Goal: Task Accomplishment & Management: Use online tool/utility

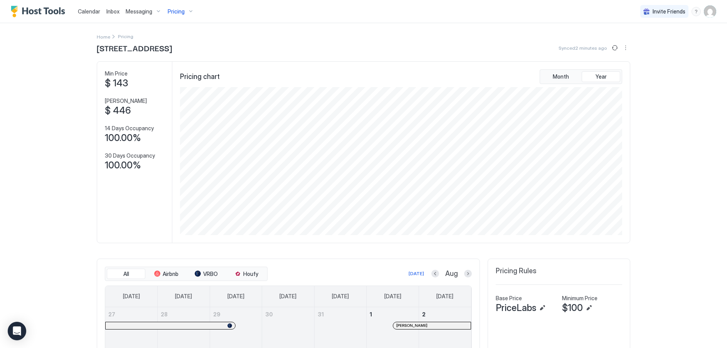
scroll to position [148, 444]
click at [93, 10] on span "Calendar" at bounding box center [89, 11] width 22 height 7
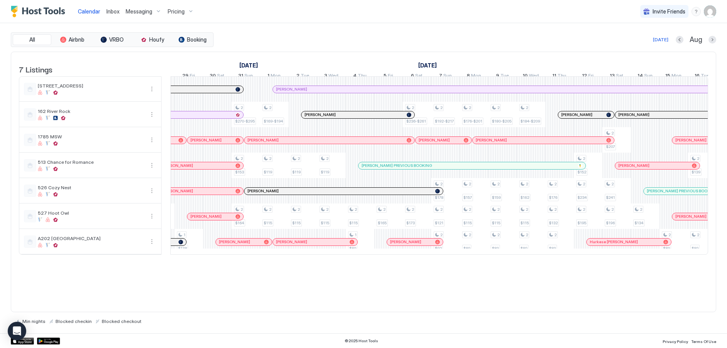
scroll to position [0, 727]
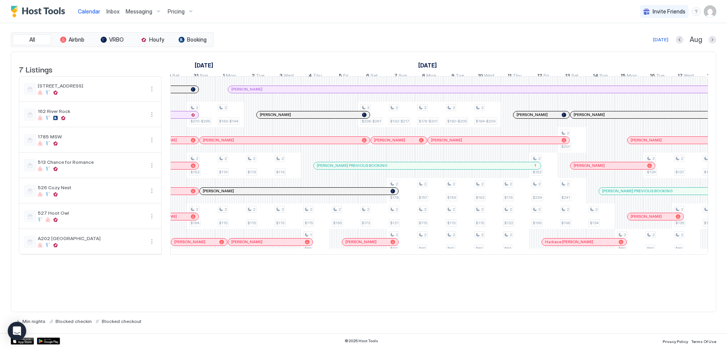
click at [601, 145] on div "2 $119 2 $125 2 $104-$115 2 $119 2 $125 2 $104-$115 1 $89 2 $119 2 $104-$115 2 …" at bounding box center [258, 166] width 1683 height 178
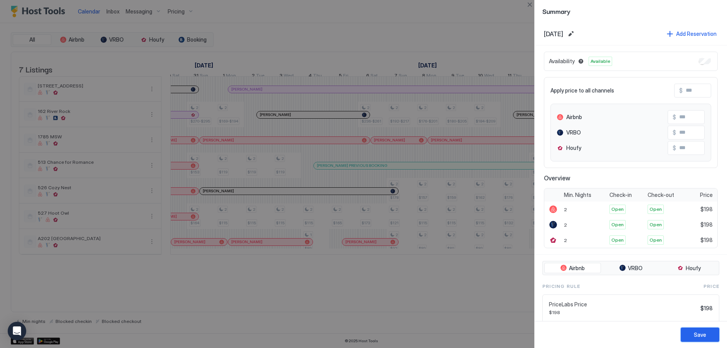
click at [698, 334] on div "Save" at bounding box center [700, 335] width 12 height 8
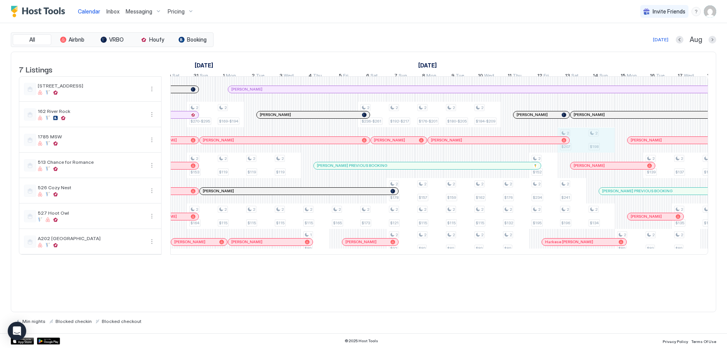
drag, startPoint x: 575, startPoint y: 151, endPoint x: 595, endPoint y: 150, distance: 19.7
click at [595, 150] on div "2 $119 2 $125 2 $104-$115 2 $119 2 $125 2 $104-$115 1 $89 2 $119 2 $104-$115 2 …" at bounding box center [258, 166] width 1683 height 178
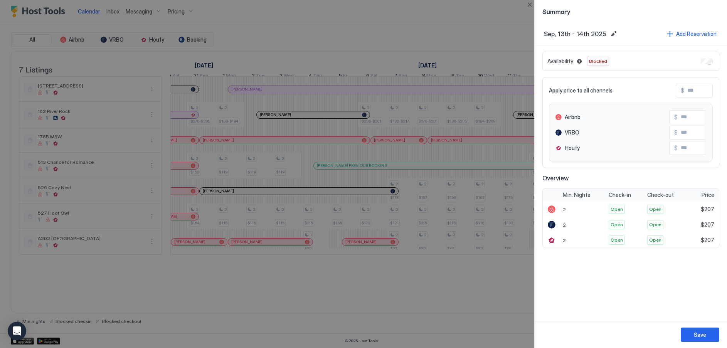
click at [695, 333] on div "Save" at bounding box center [700, 335] width 12 height 8
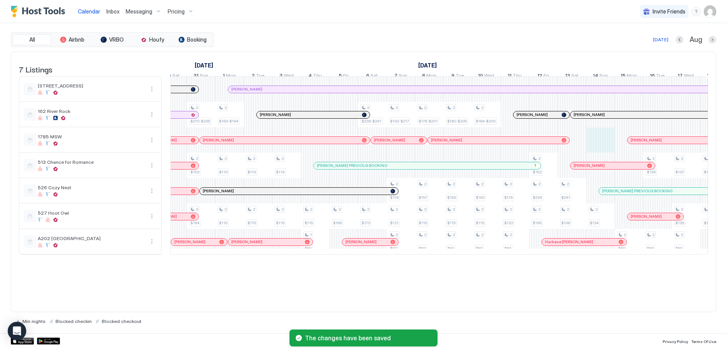
click at [603, 148] on div "2 $119 2 $125 2 $104-$115 2 $119 2 $125 2 $104-$115 1 $89 2 $119 2 $104-$115 2 …" at bounding box center [258, 166] width 1683 height 178
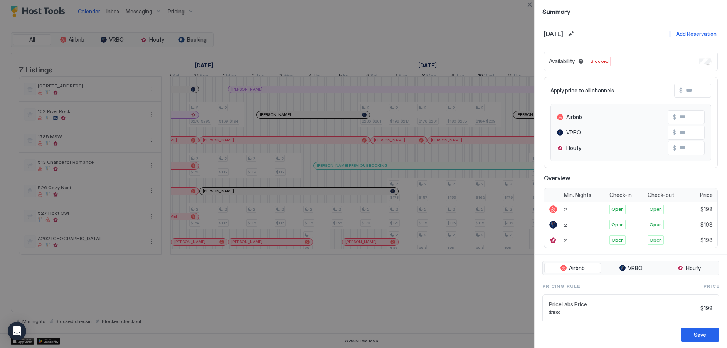
click at [693, 58] on div "Availability Blocked" at bounding box center [631, 61] width 174 height 19
click at [690, 334] on button "Save" at bounding box center [700, 335] width 39 height 14
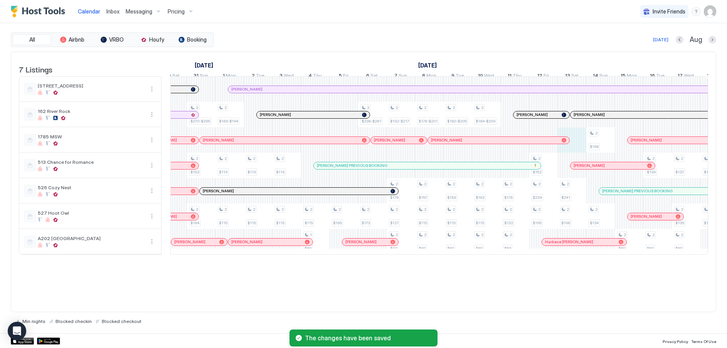
click at [572, 153] on div "2 $119 2 $125 2 $104-$115 2 $119 2 $125 2 $104-$115 1 $89 2 $119 2 $104-$115 2 …" at bounding box center [258, 166] width 1683 height 178
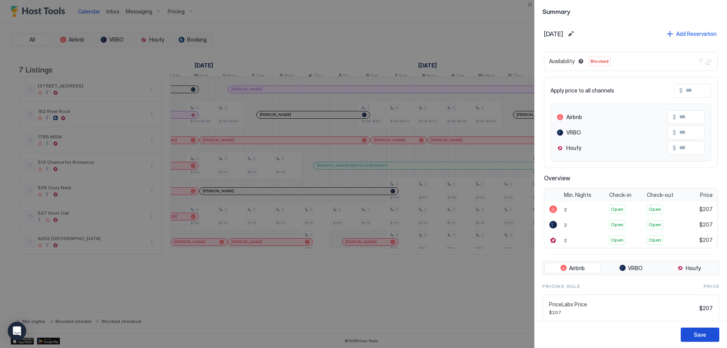
click at [700, 338] on button "Save" at bounding box center [700, 335] width 39 height 14
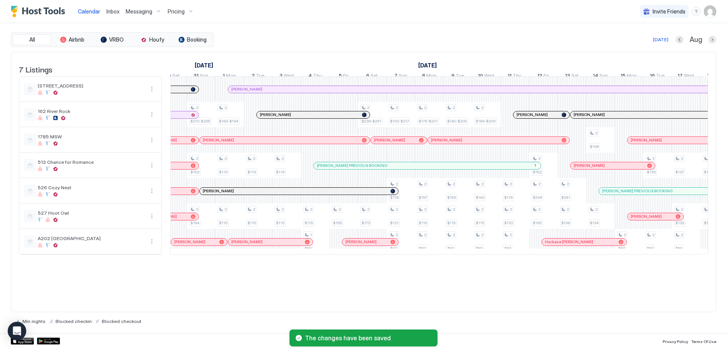
click at [563, 41] on div "[DATE] Aug" at bounding box center [465, 39] width 501 height 9
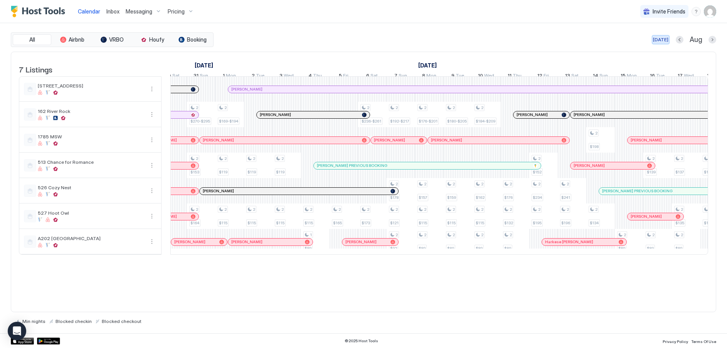
click at [665, 39] on div "[DATE]" at bounding box center [660, 39] width 15 height 7
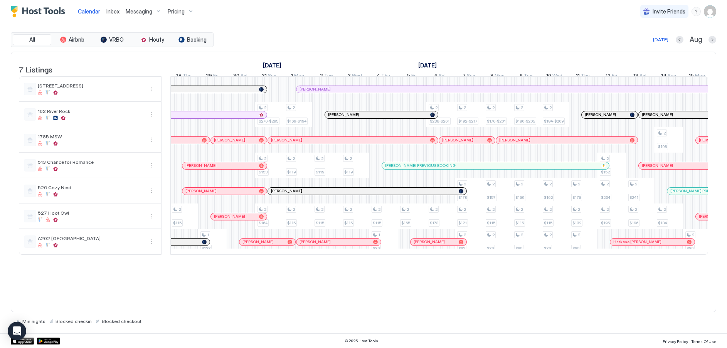
scroll to position [0, 698]
